Goal: Find specific page/section: Find specific page/section

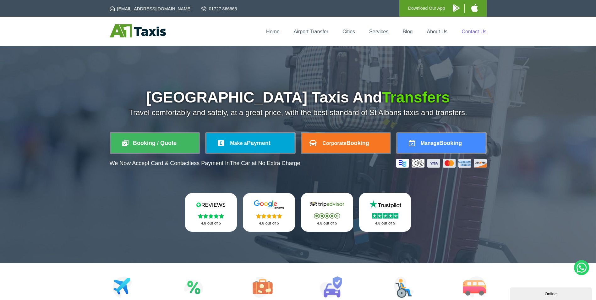
click at [480, 32] on link "Contact Us" at bounding box center [474, 31] width 25 height 5
